Goal: Task Accomplishment & Management: Complete application form

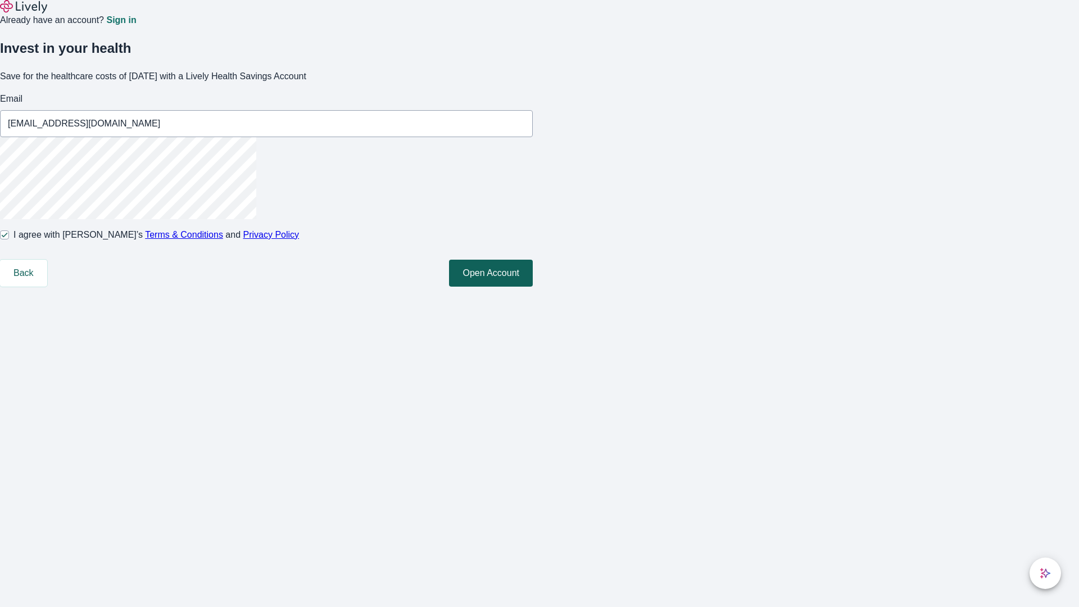
click at [533, 287] on button "Open Account" at bounding box center [491, 273] width 84 height 27
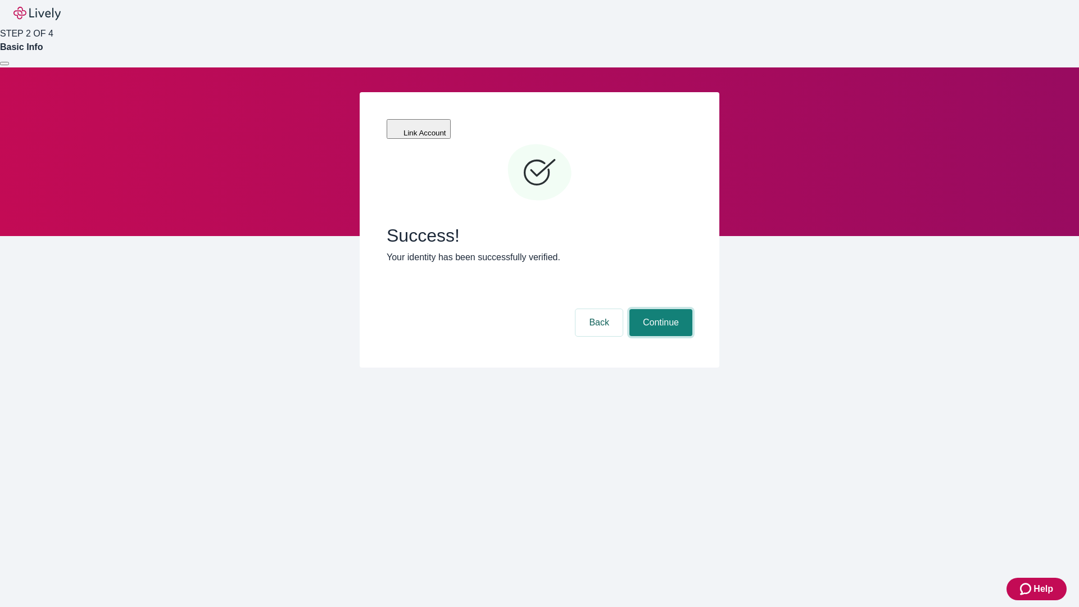
click at [659, 309] on button "Continue" at bounding box center [661, 322] width 63 height 27
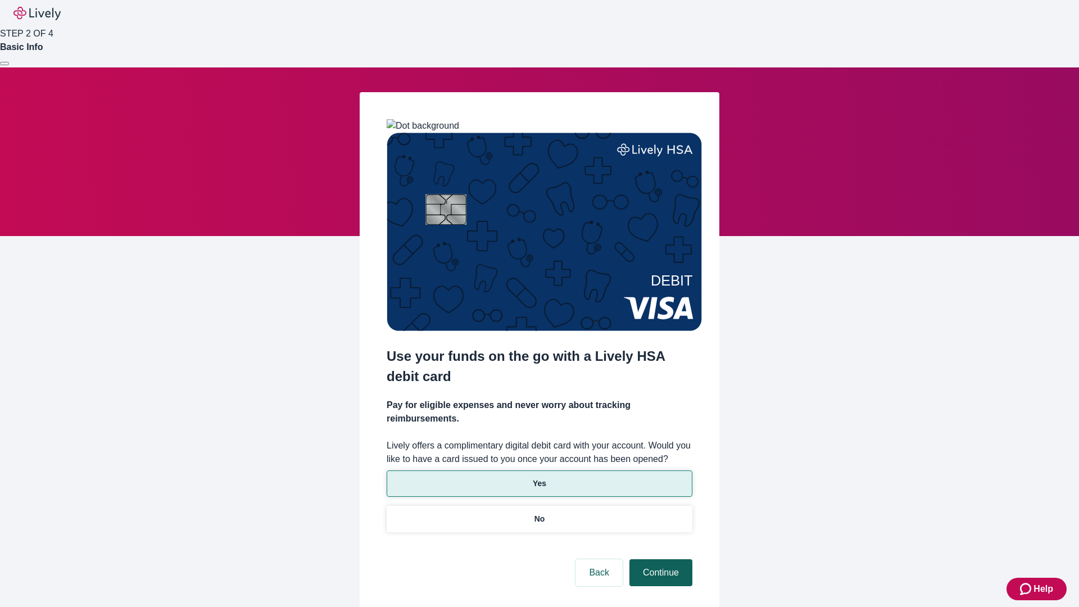
click at [539, 478] on p "Yes" at bounding box center [539, 484] width 13 height 12
click at [659, 559] on button "Continue" at bounding box center [661, 572] width 63 height 27
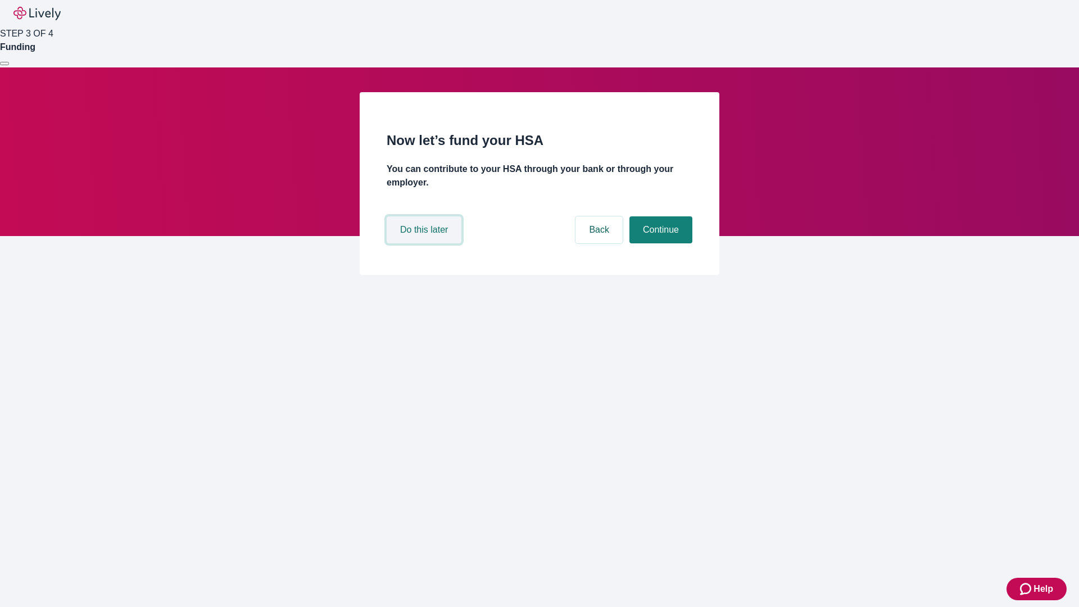
click at [425, 243] on button "Do this later" at bounding box center [424, 229] width 75 height 27
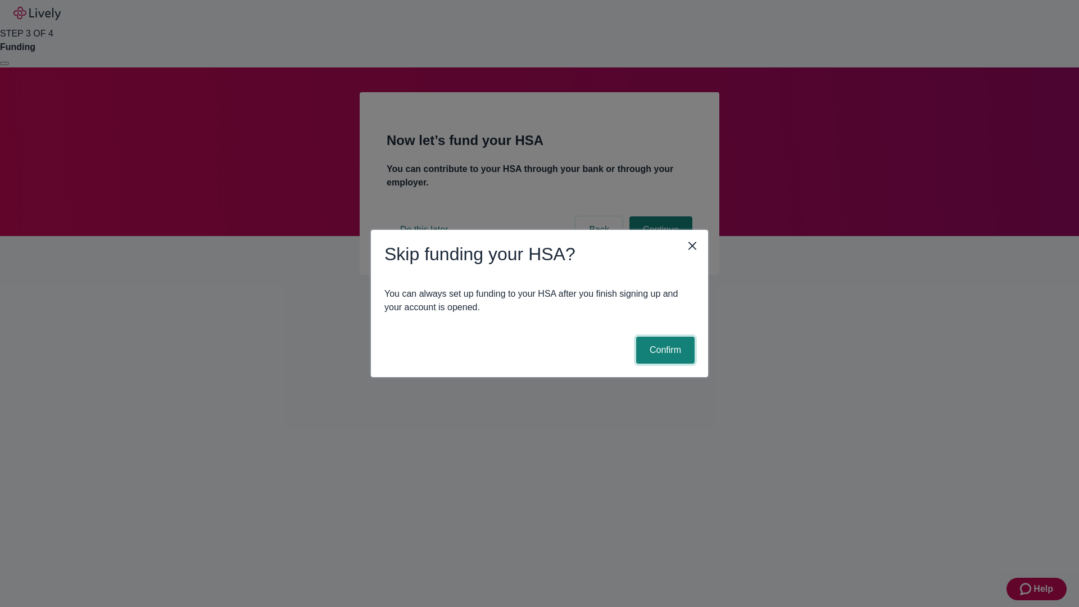
click at [664, 350] on button "Confirm" at bounding box center [665, 350] width 58 height 27
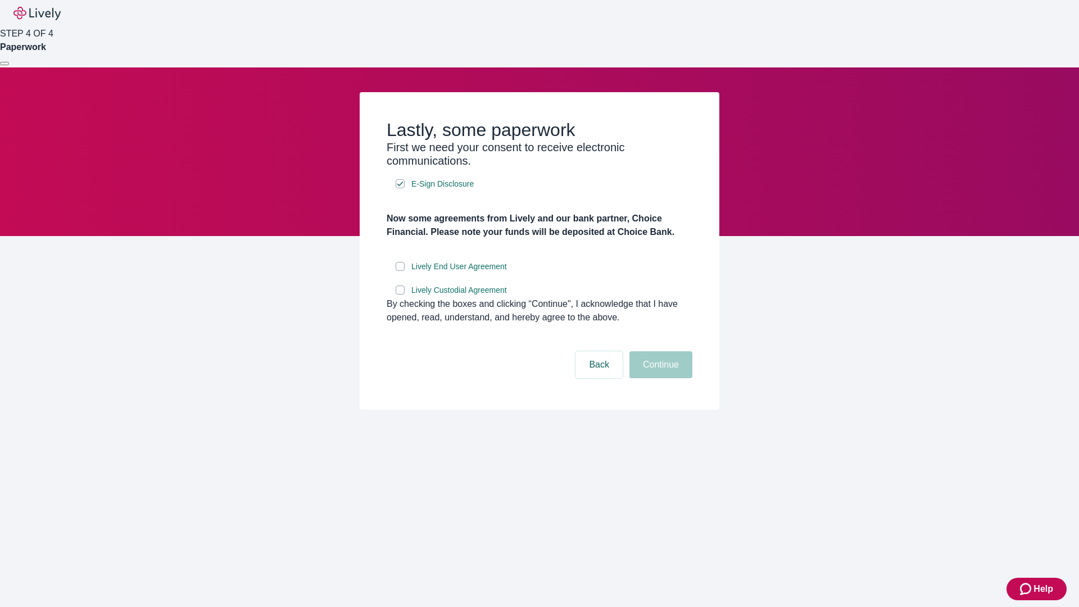
click at [400, 271] on input "Lively End User Agreement" at bounding box center [400, 266] width 9 height 9
checkbox input "true"
click at [400, 295] on input "Lively Custodial Agreement" at bounding box center [400, 290] width 9 height 9
checkbox input "true"
click at [659, 378] on button "Continue" at bounding box center [661, 364] width 63 height 27
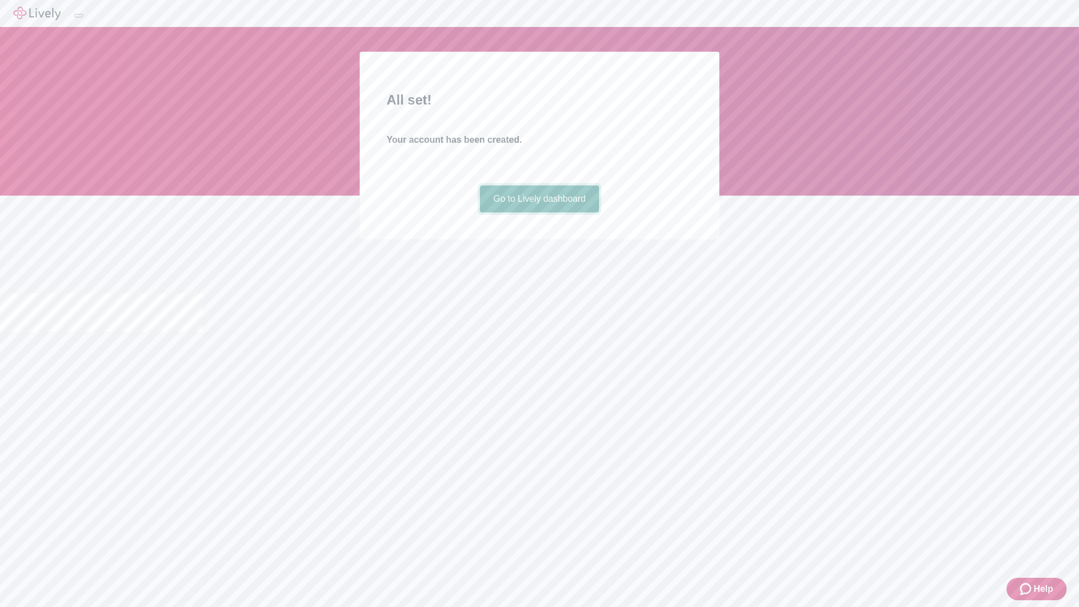
click at [539, 212] on link "Go to Lively dashboard" at bounding box center [540, 198] width 120 height 27
